Goal: Book appointment/travel/reservation

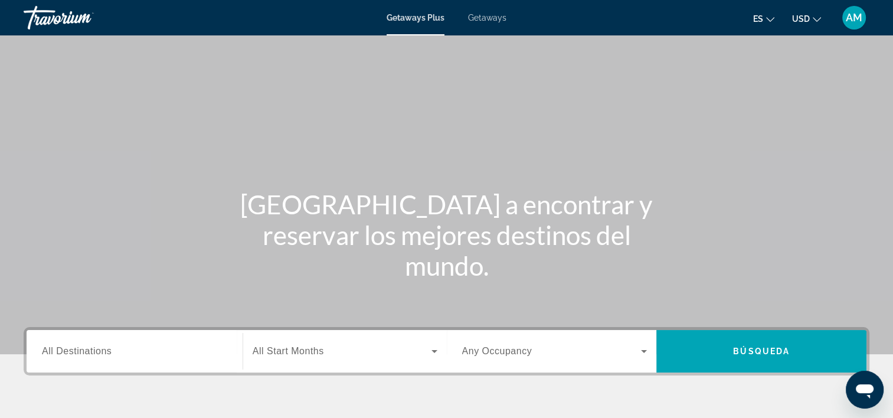
click at [474, 16] on span "Getaways" at bounding box center [487, 17] width 38 height 9
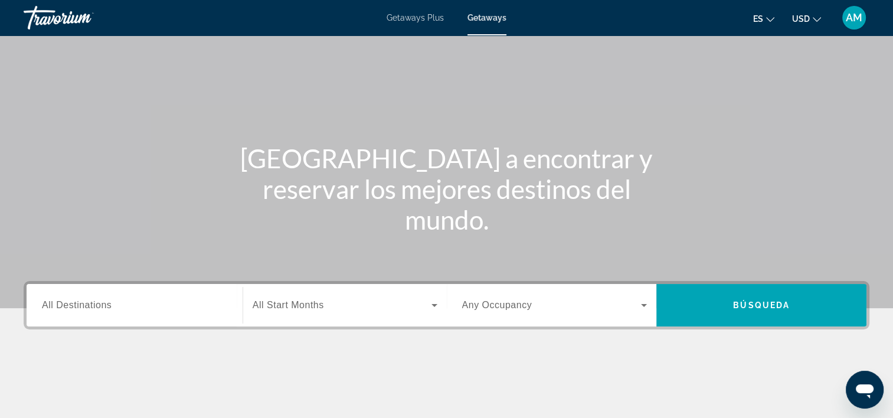
scroll to position [45, 0]
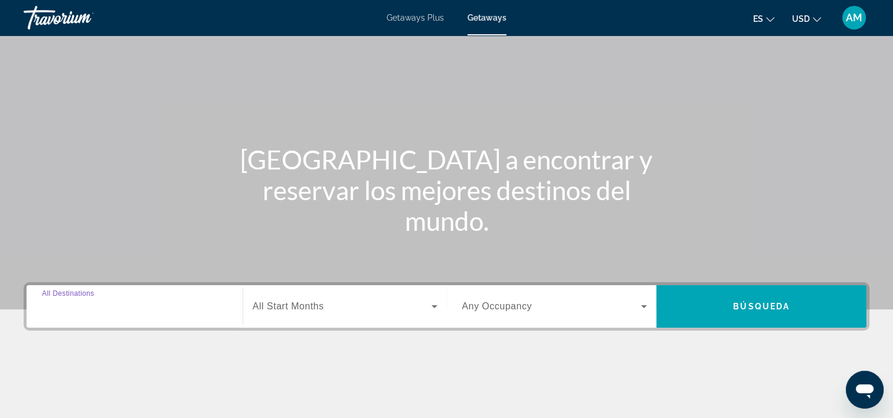
click at [117, 311] on input "Destination All Destinations" at bounding box center [134, 307] width 185 height 14
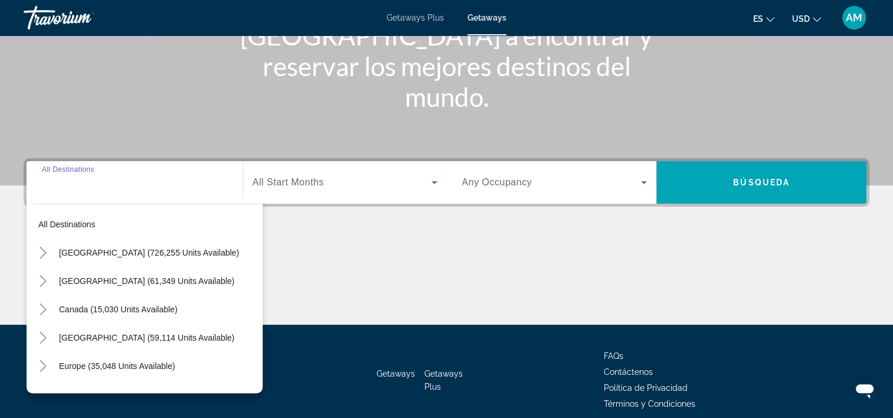
scroll to position [220, 0]
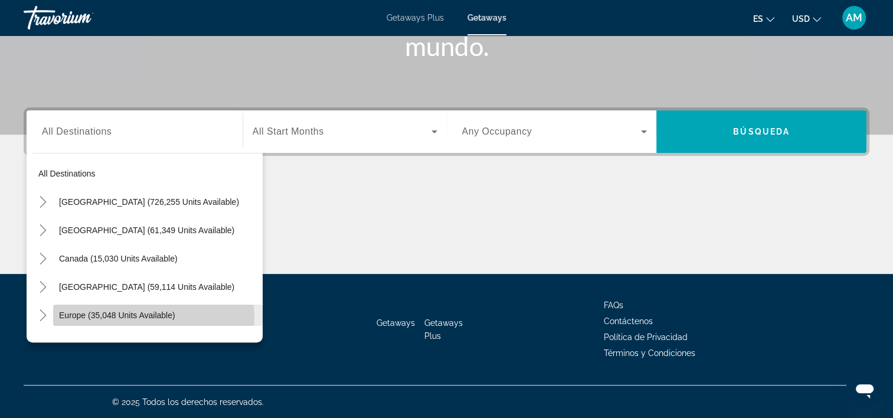
click at [145, 318] on span "Europe (35,048 units available)" at bounding box center [117, 314] width 116 height 9
type input "**********"
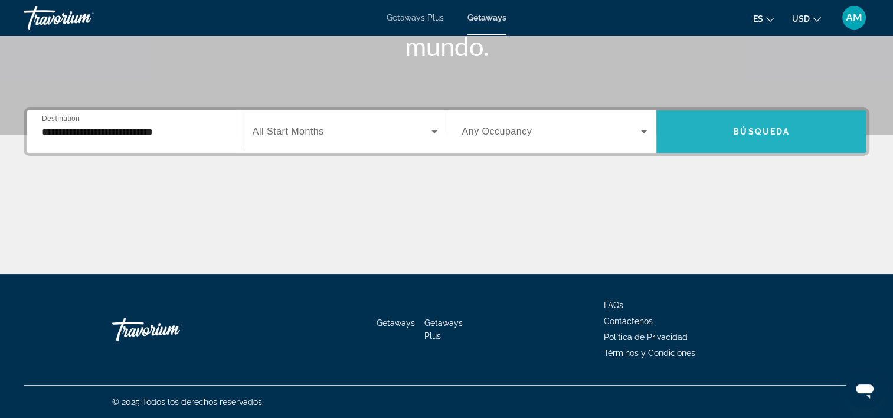
click at [793, 127] on span "Search widget" at bounding box center [761, 131] width 210 height 28
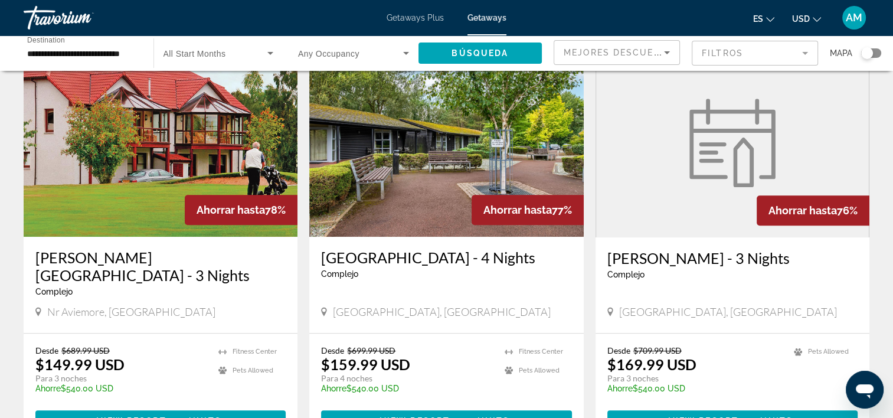
scroll to position [433, 0]
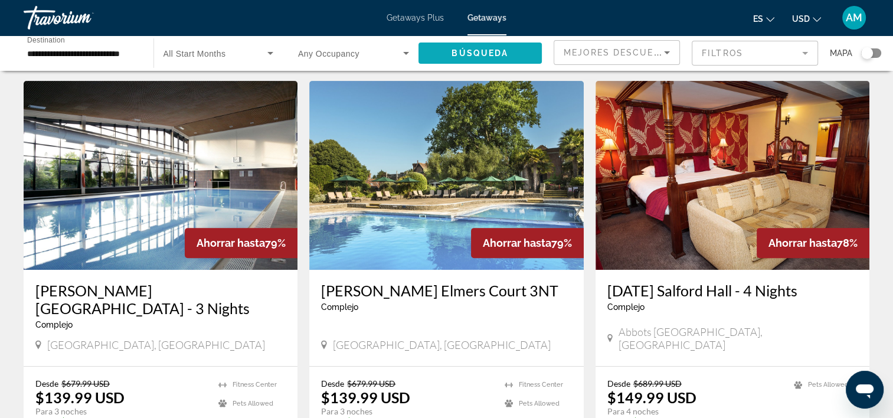
click at [498, 51] on span "Búsqueda" at bounding box center [479, 52] width 57 height 9
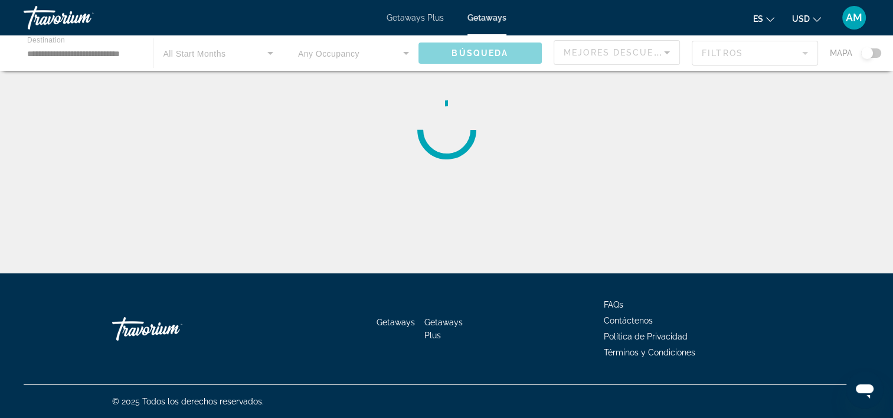
scroll to position [0, 0]
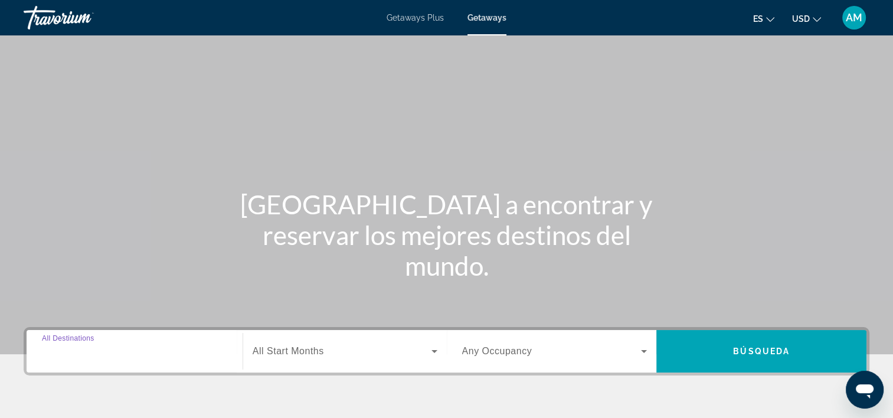
click at [127, 347] on input "Destination All Destinations" at bounding box center [134, 352] width 185 height 14
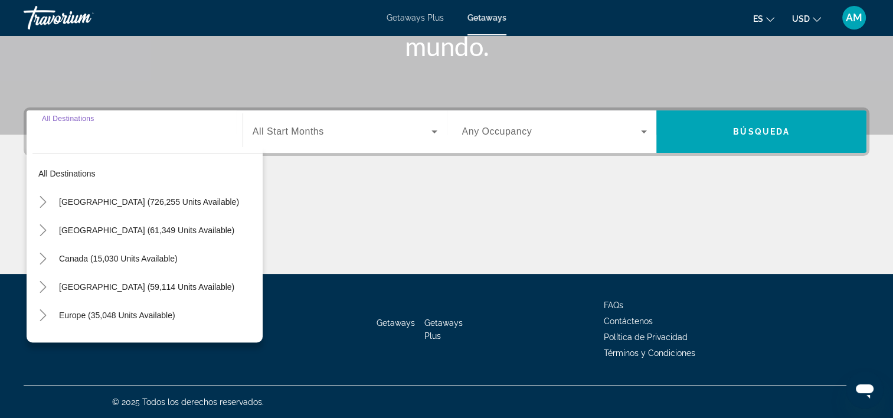
scroll to position [220, 0]
click at [143, 135] on input "Destination All Destinations" at bounding box center [134, 132] width 185 height 14
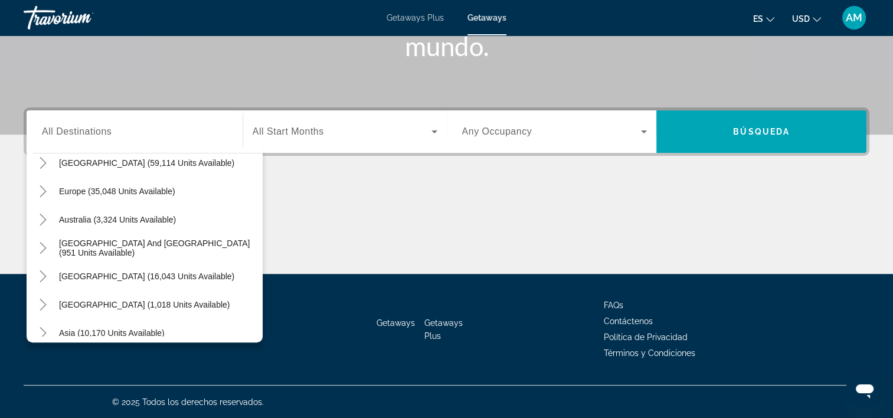
scroll to position [0, 0]
